Goal: Transaction & Acquisition: Purchase product/service

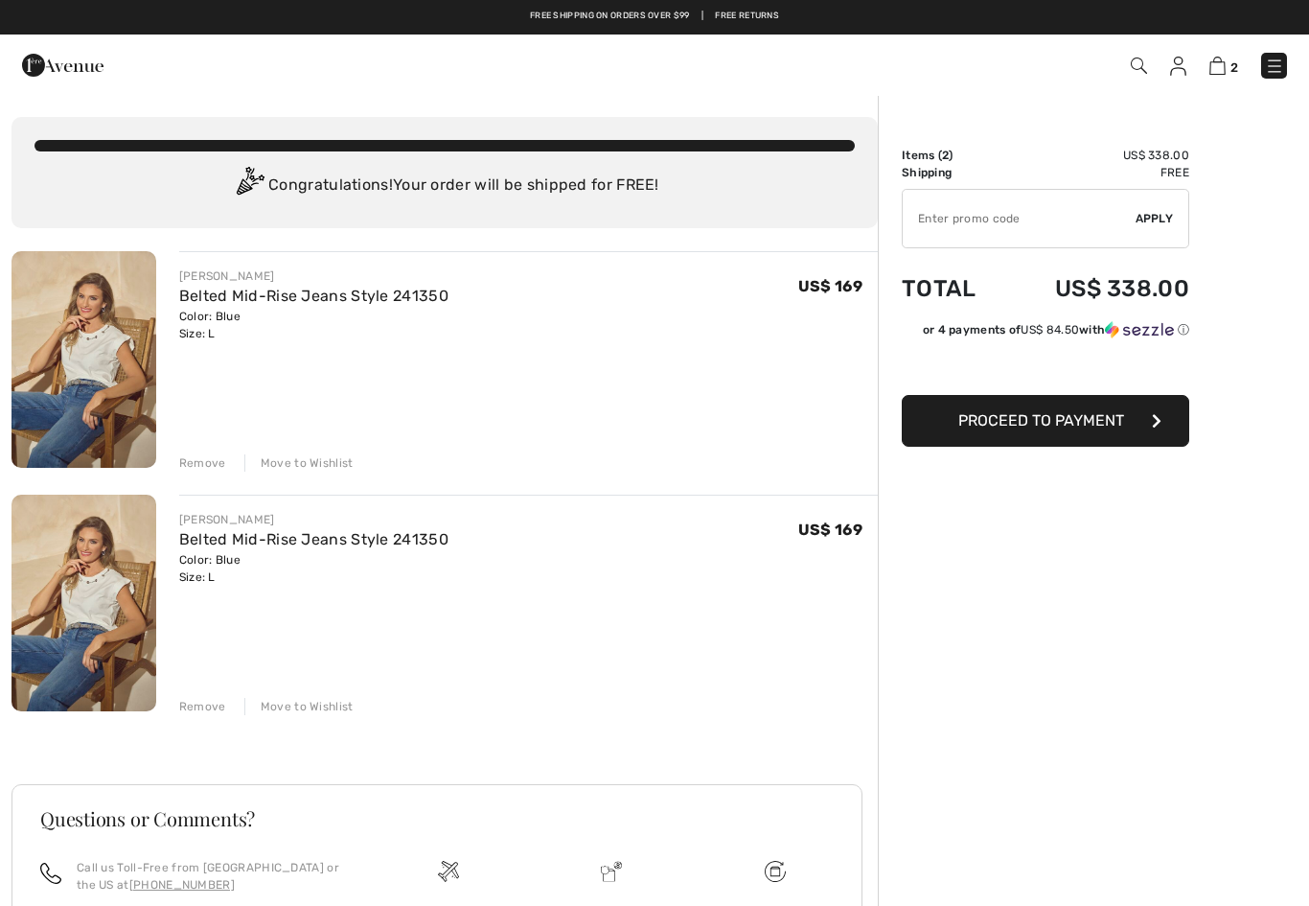
click at [64, 3] on div "Free shipping on orders over $99 | Free Returns" at bounding box center [654, 17] width 1309 height 35
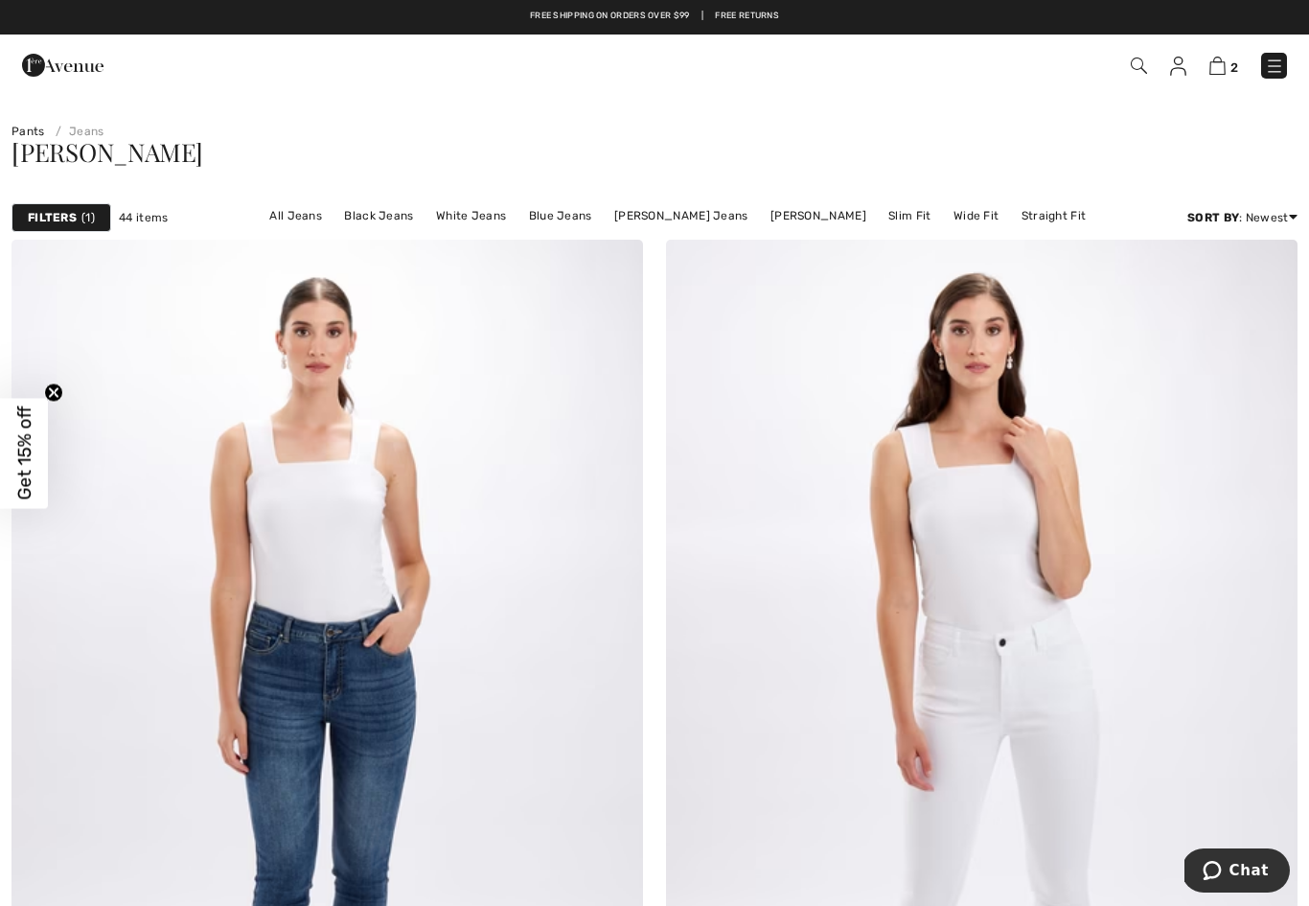
click at [1131, 78] on span "2" at bounding box center [925, 66] width 727 height 26
click at [1123, 58] on span "2" at bounding box center [925, 66] width 727 height 26
click at [1111, 72] on span "2" at bounding box center [925, 66] width 727 height 26
click at [1133, 85] on div "2 Checkout" at bounding box center [654, 65] width 1309 height 61
click at [1147, 67] on img at bounding box center [1139, 66] width 16 height 16
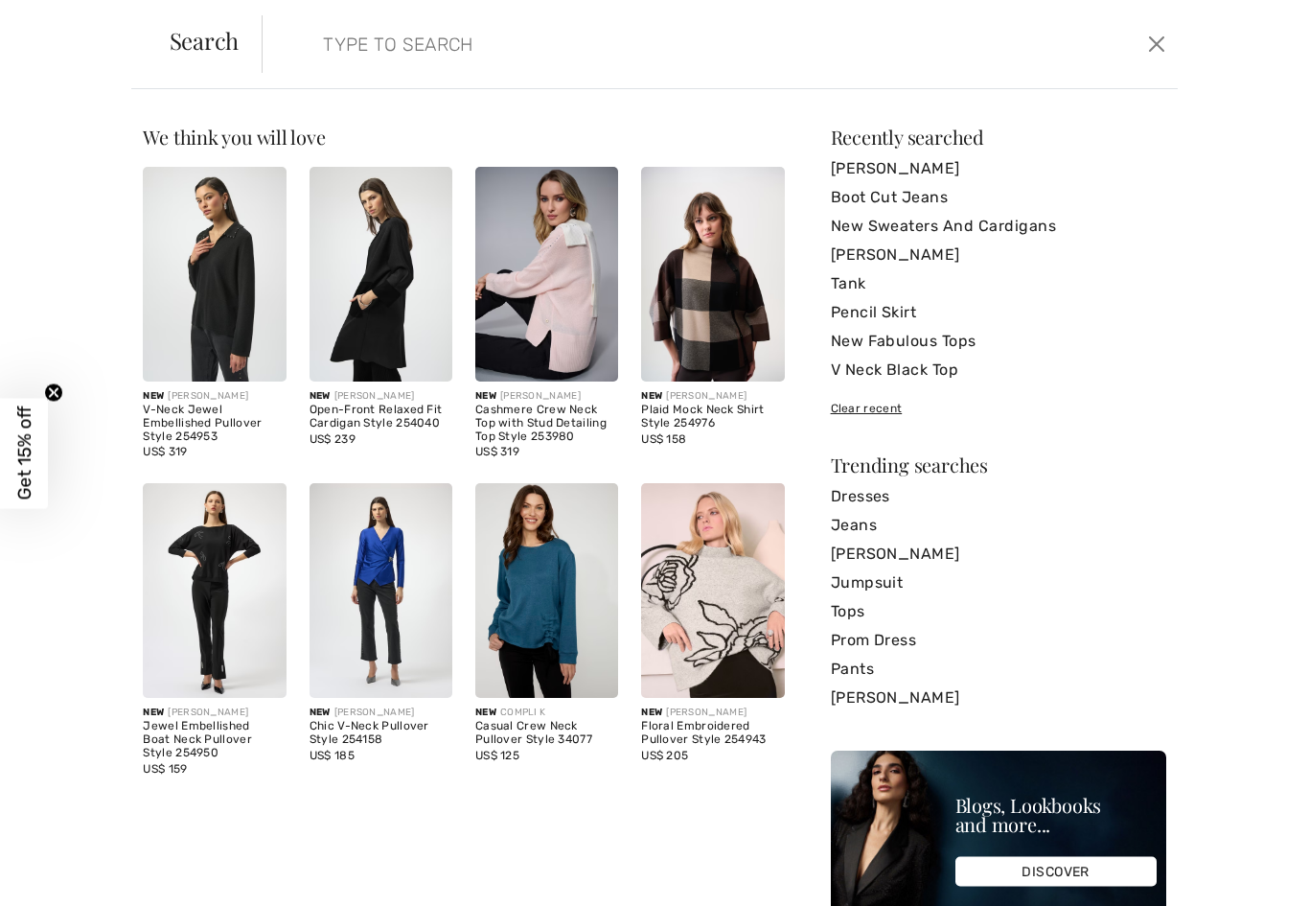
click at [400, 72] on input "search" at bounding box center [621, 44] width 625 height 58
click at [426, 55] on input "search" at bounding box center [621, 44] width 625 height 58
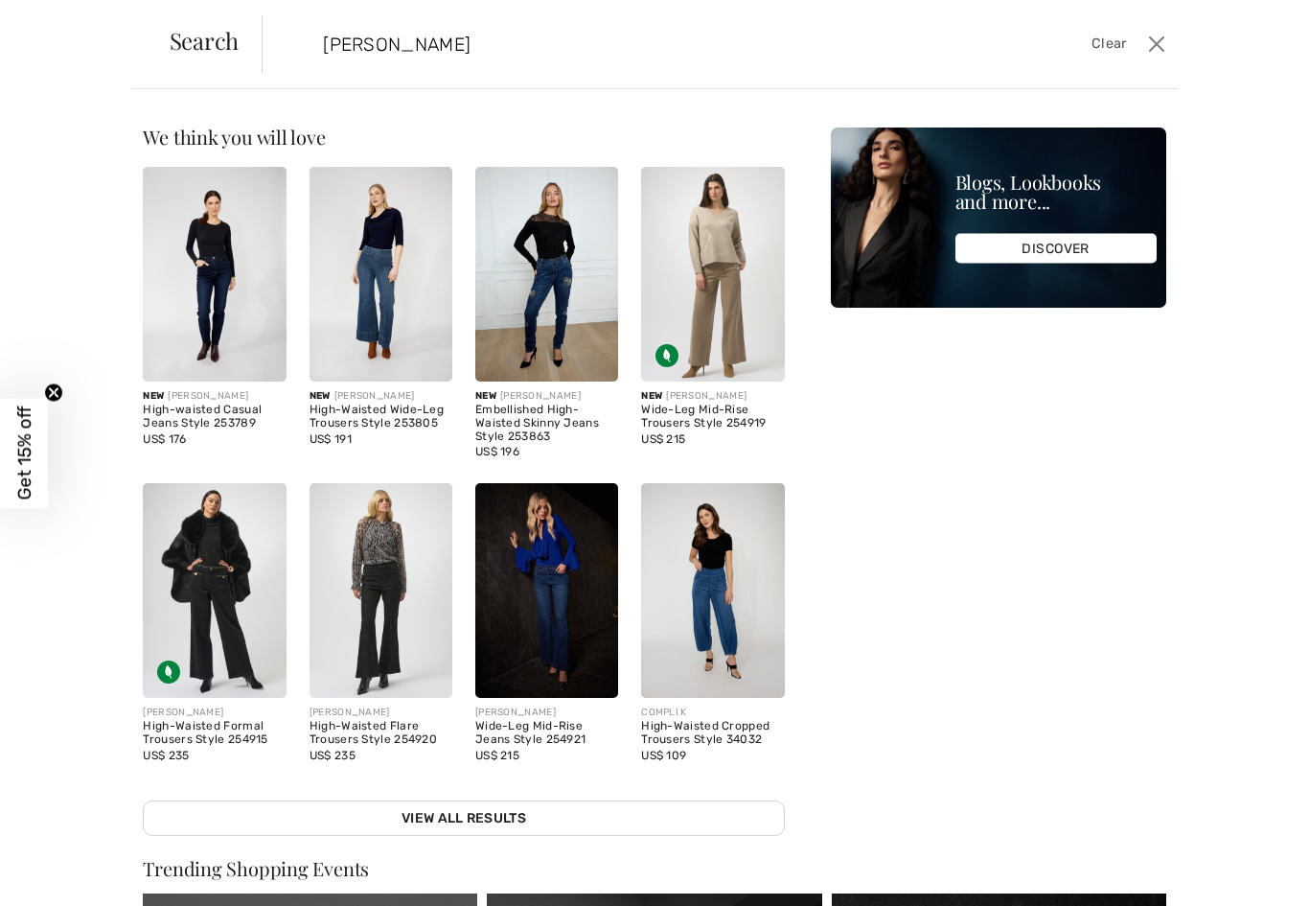
type input "Jean skirt"
